Goal: Check status: Check status

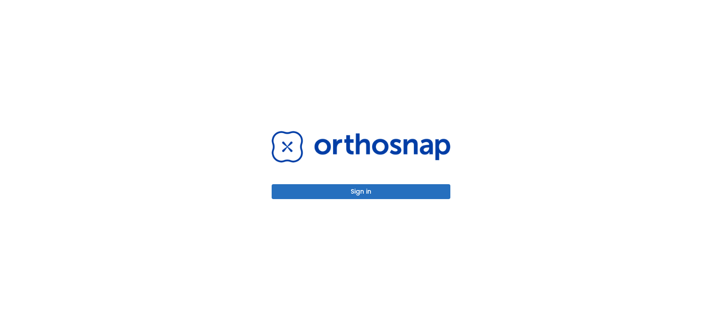
click at [373, 187] on button "Sign in" at bounding box center [361, 191] width 179 height 15
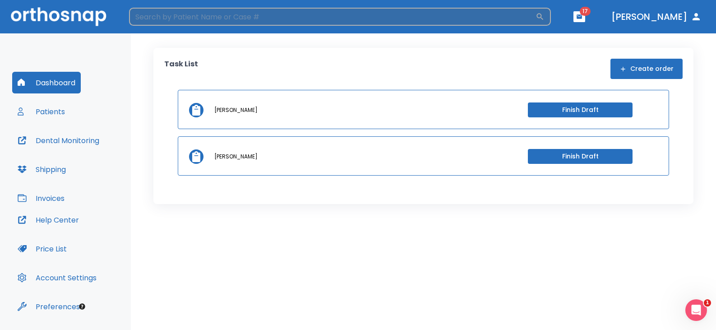
click at [243, 15] on input "search" at bounding box center [332, 17] width 406 height 18
click at [187, 18] on input "search" at bounding box center [332, 17] width 406 height 18
type input "[PERSON_NAME]"
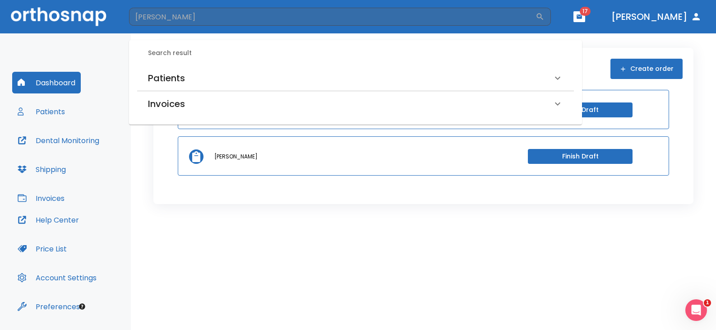
click at [165, 80] on h6 "Patients" at bounding box center [166, 78] width 37 height 14
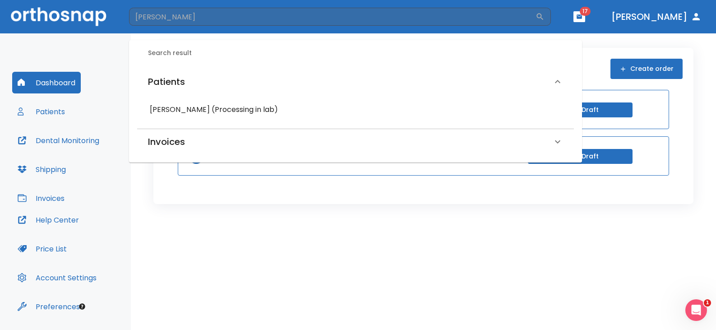
click at [177, 111] on h6 "[PERSON_NAME] (Processing in lab)" at bounding box center [355, 109] width 411 height 13
